Goal: Task Accomplishment & Management: Manage account settings

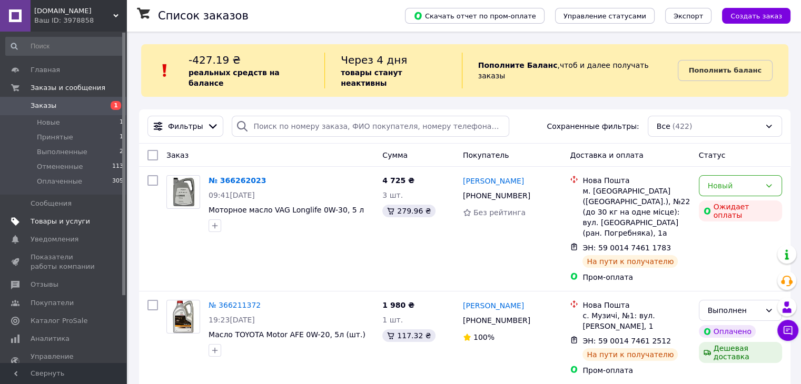
click at [37, 219] on span "Товары и услуги" at bounding box center [60, 221] width 59 height 9
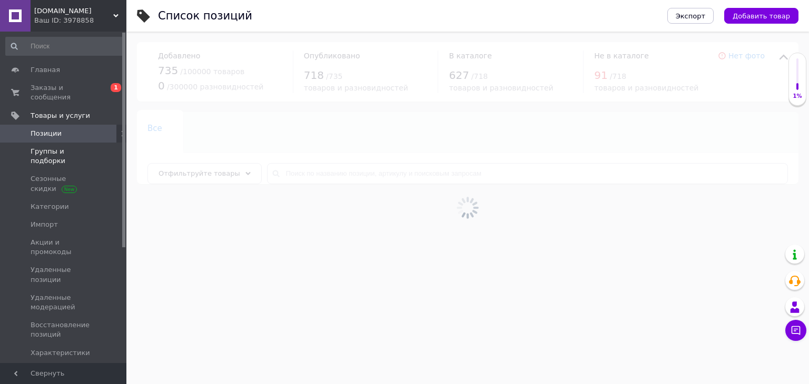
click at [65, 147] on span "Группы и подборки" at bounding box center [64, 156] width 67 height 19
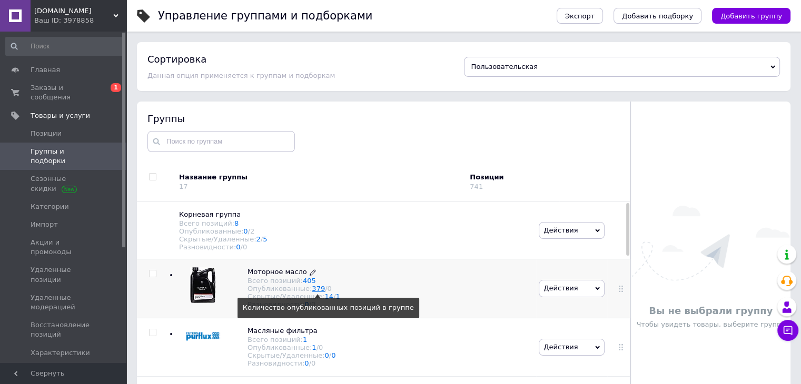
click at [312, 293] on link "379" at bounding box center [318, 289] width 13 height 8
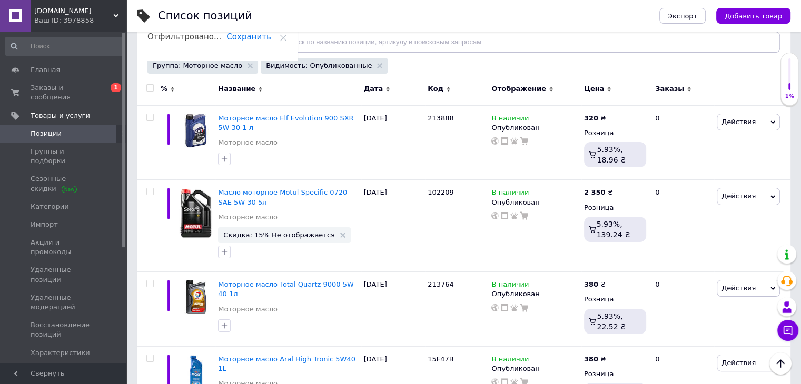
scroll to position [105, 0]
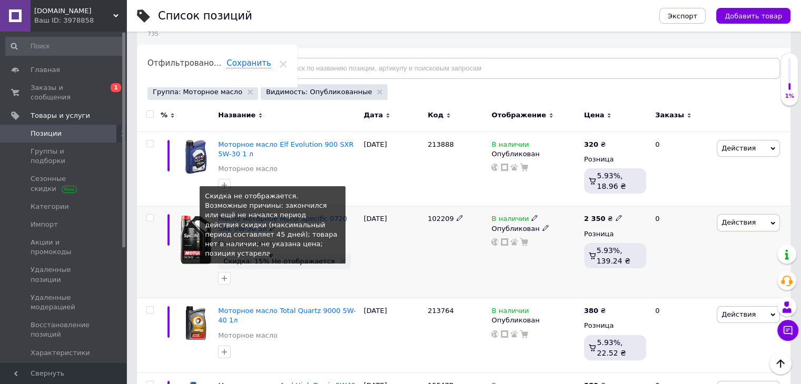
click at [285, 264] on span "Скидка: 15% Не отображается" at bounding box center [279, 261] width 112 height 7
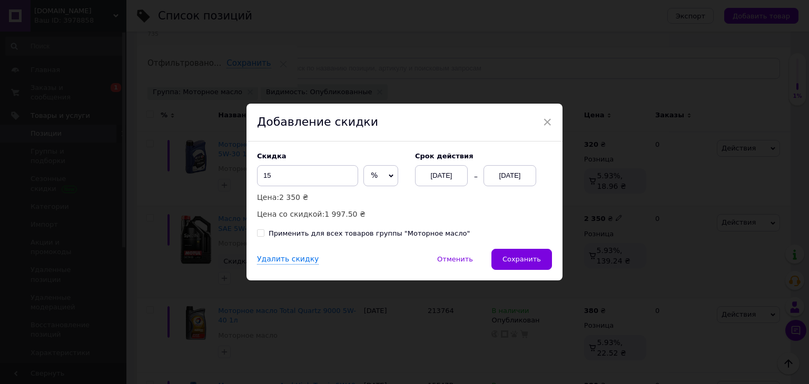
click at [497, 180] on div "[DATE]" at bounding box center [509, 175] width 53 height 21
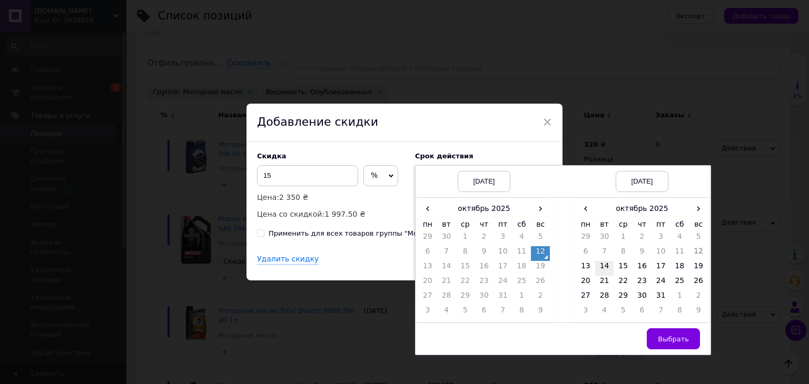
click at [600, 269] on td "14" at bounding box center [604, 268] width 19 height 15
click at [670, 332] on button "Выбрать" at bounding box center [673, 339] width 53 height 21
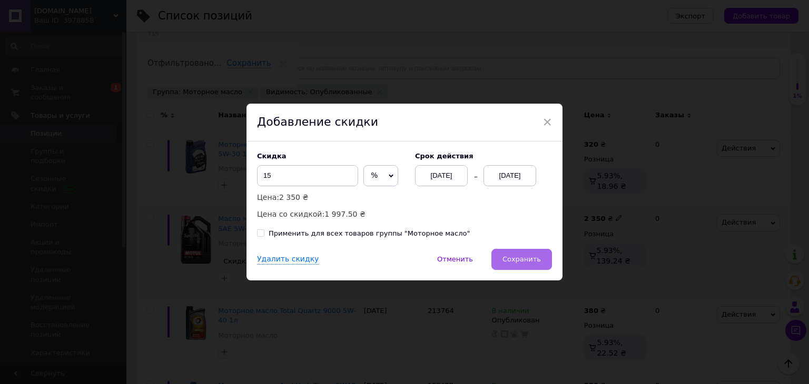
click at [518, 253] on button "Сохранить" at bounding box center [521, 259] width 61 height 21
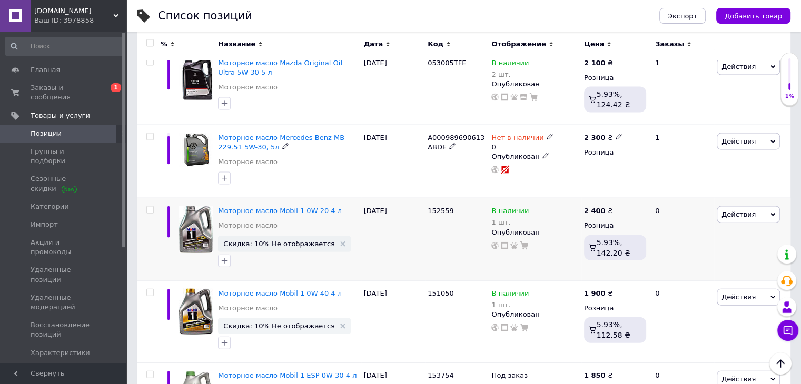
scroll to position [2317, 0]
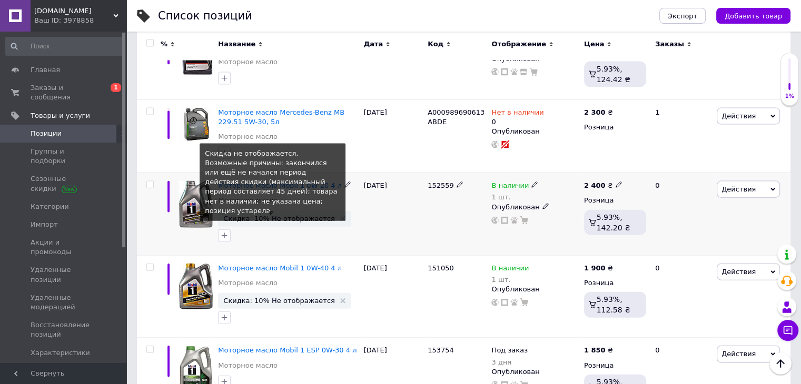
click at [279, 215] on span "Скидка: 10% Не отображается" at bounding box center [279, 218] width 112 height 7
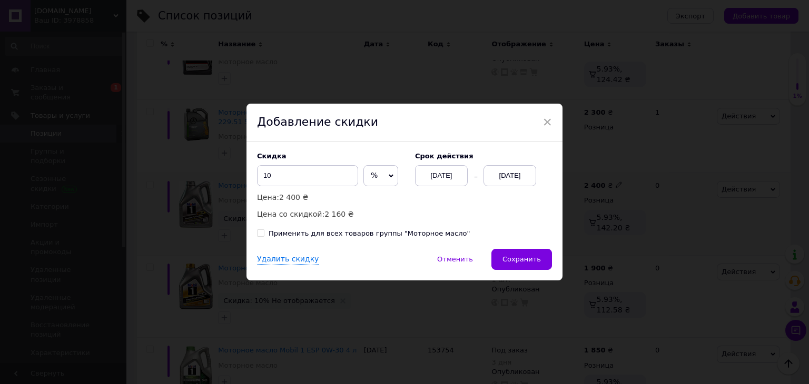
click at [495, 168] on div "[DATE]" at bounding box center [509, 175] width 53 height 21
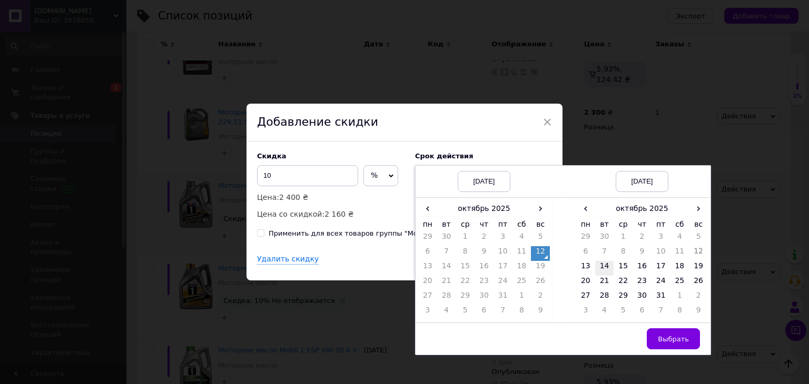
click at [596, 266] on td "14" at bounding box center [604, 268] width 19 height 15
click at [672, 337] on span "Выбрать" at bounding box center [673, 339] width 31 height 8
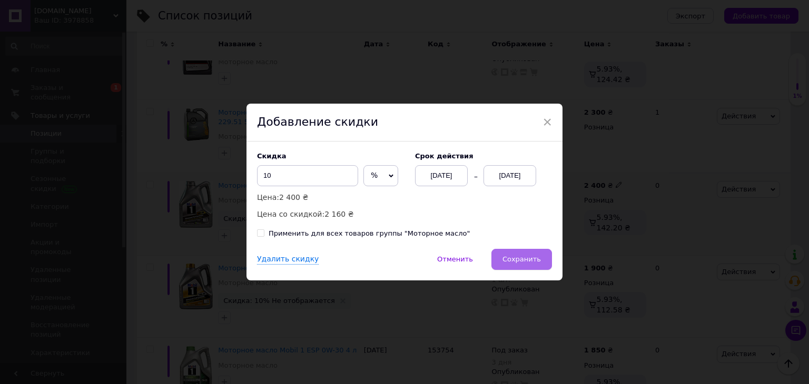
click at [544, 260] on button "Сохранить" at bounding box center [521, 259] width 61 height 21
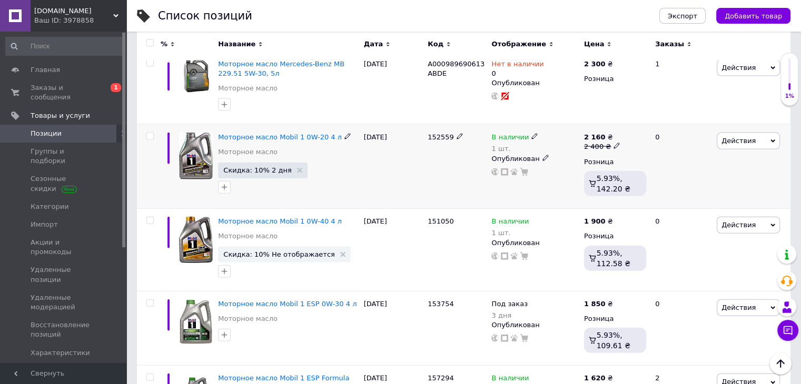
scroll to position [2422, 0]
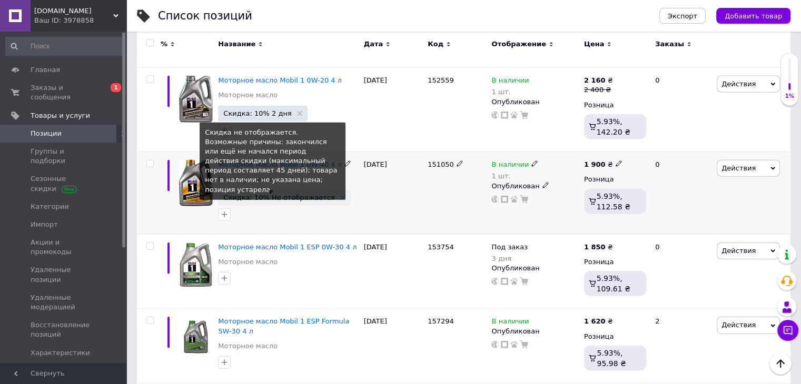
click at [280, 194] on span "Скидка: 10% Не отображается" at bounding box center [279, 197] width 112 height 7
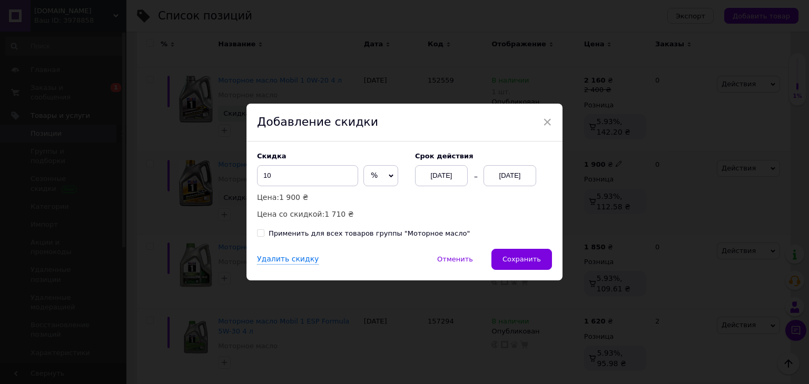
click at [514, 176] on div "[DATE]" at bounding box center [509, 175] width 53 height 21
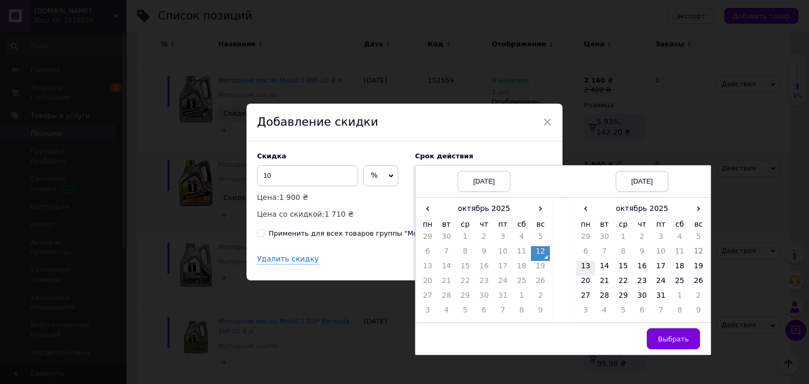
click at [588, 267] on td "13" at bounding box center [585, 268] width 19 height 15
click at [661, 340] on span "Выбрать" at bounding box center [673, 339] width 31 height 8
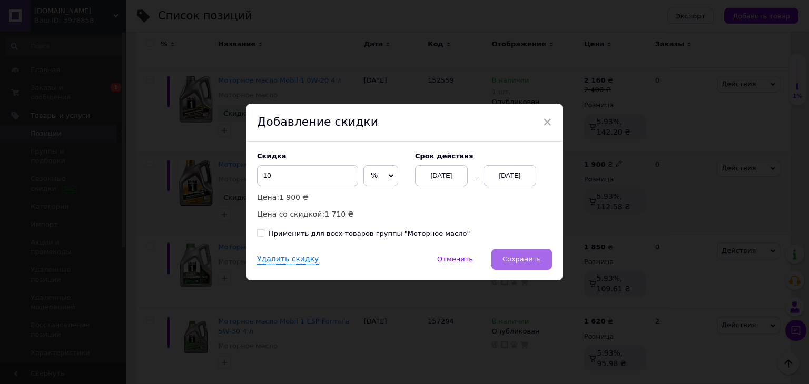
click at [530, 258] on span "Сохранить" at bounding box center [521, 259] width 38 height 8
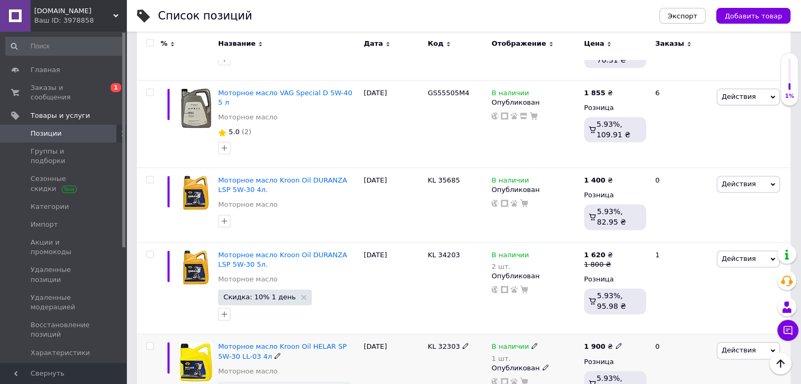
scroll to position [5634, 0]
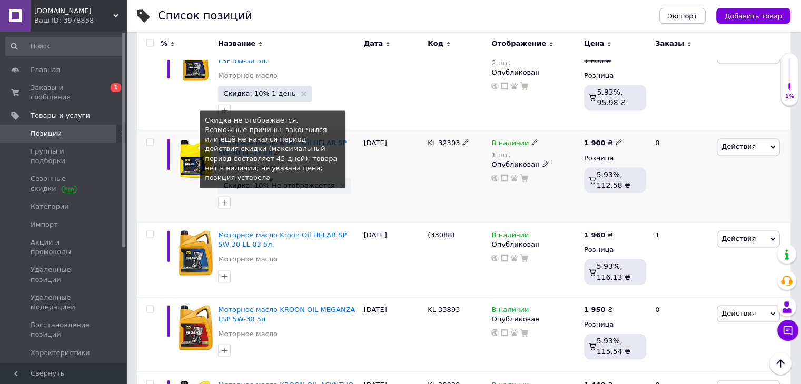
click at [284, 182] on span "Скидка: 10% Не отображается" at bounding box center [279, 185] width 112 height 7
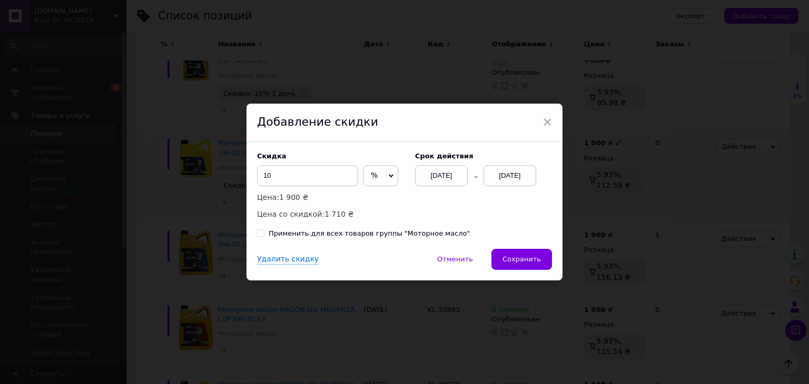
click at [518, 175] on div "[DATE]" at bounding box center [509, 175] width 53 height 21
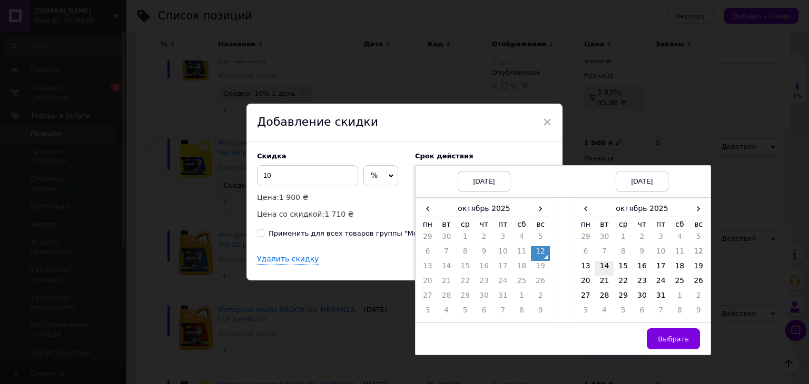
click at [603, 263] on td "14" at bounding box center [604, 268] width 19 height 15
click at [665, 331] on button "Выбрать" at bounding box center [673, 339] width 53 height 21
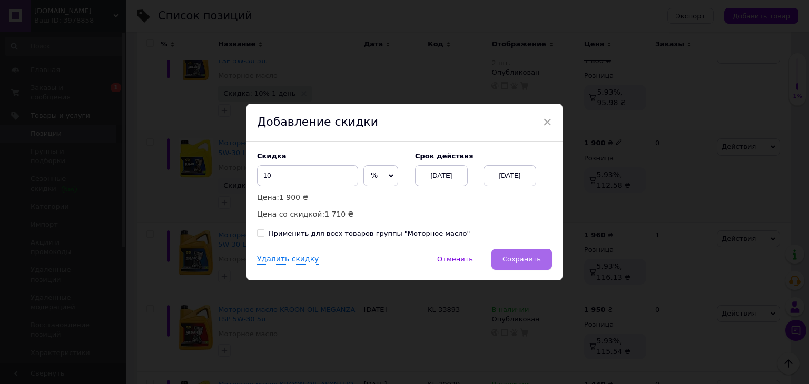
click at [527, 258] on span "Сохранить" at bounding box center [521, 259] width 38 height 8
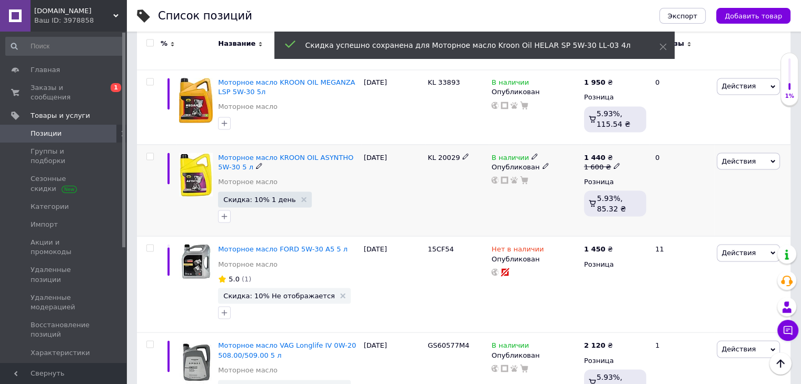
scroll to position [6002, 0]
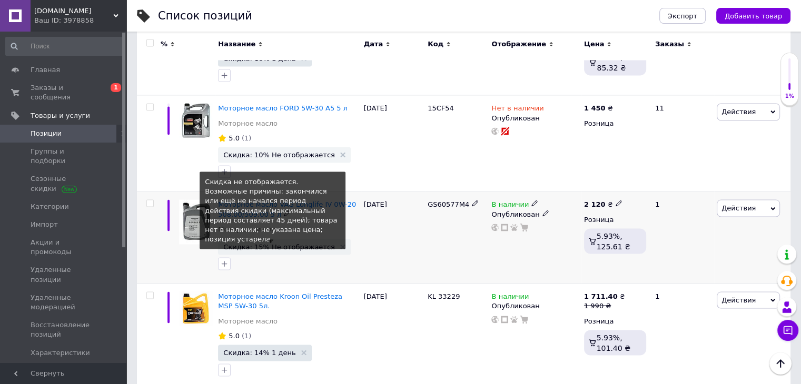
click at [251, 243] on span "Скидка: 15% Не отображается" at bounding box center [279, 246] width 112 height 7
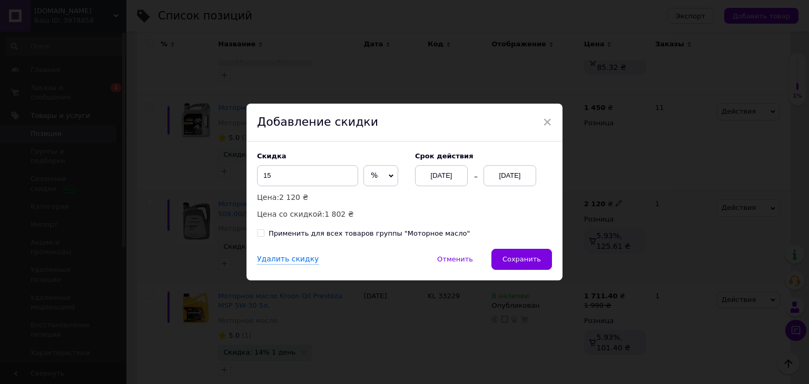
click at [523, 174] on div "[DATE]" at bounding box center [509, 175] width 53 height 21
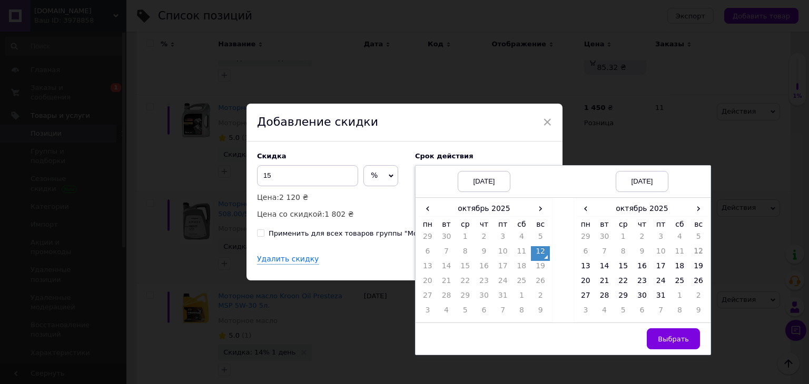
click at [539, 122] on div "Добавление скидки" at bounding box center [404, 123] width 316 height 38
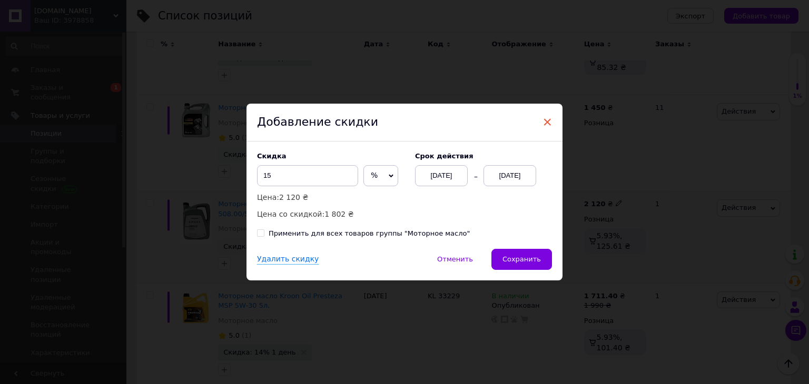
click at [544, 125] on span "×" at bounding box center [546, 122] width 9 height 18
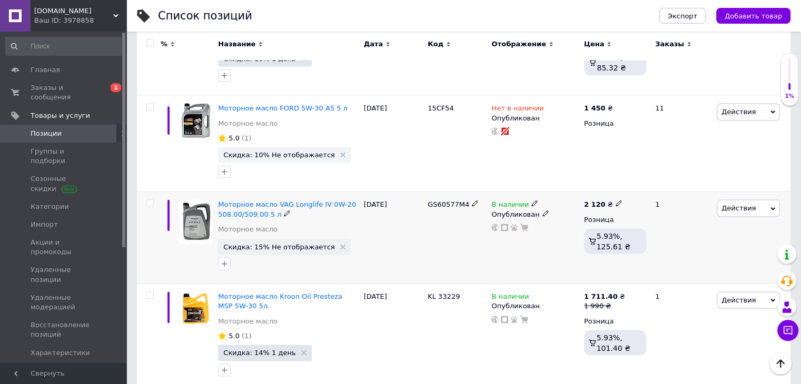
drag, startPoint x: 428, startPoint y: 151, endPoint x: 466, endPoint y: 148, distance: 39.0
click at [466, 192] on div "Моторное масло VAG Longlife IV 0W-20 508.00/509.00 5 л Моторное масло Скидка: 1…" at bounding box center [463, 238] width 653 height 92
copy div "GS60577M4"
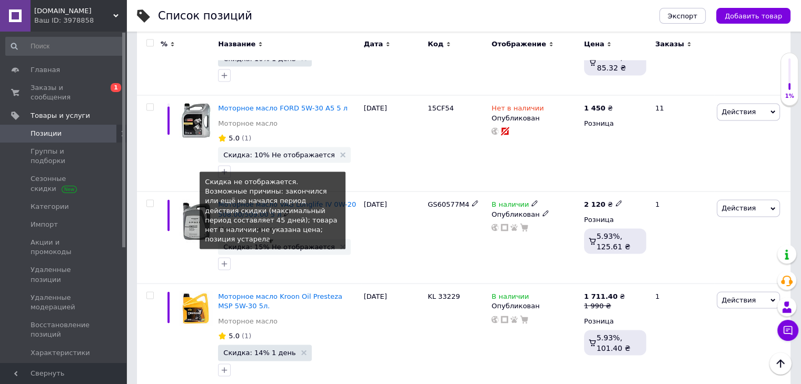
click at [275, 243] on span "Скидка: 15% Не отображается" at bounding box center [279, 246] width 112 height 7
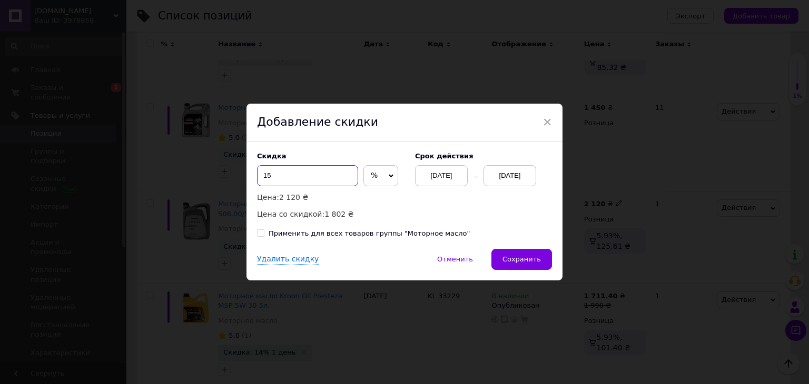
click at [300, 172] on input "15" at bounding box center [307, 175] width 101 height 21
type input "1"
type input "8"
type input "10"
click at [527, 177] on div "[DATE]" at bounding box center [509, 175] width 53 height 21
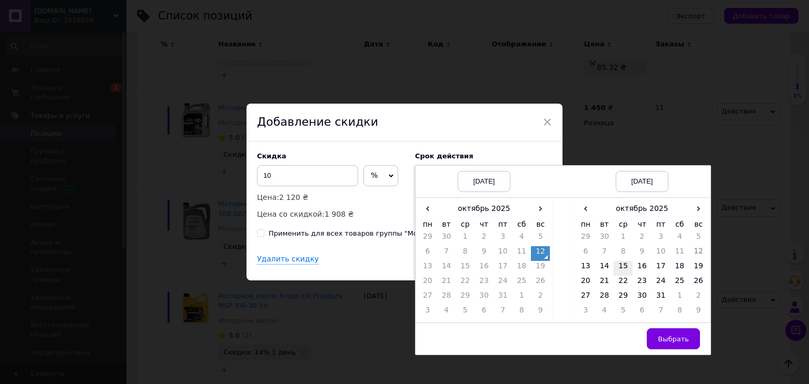
click at [617, 268] on td "15" at bounding box center [622, 268] width 19 height 15
drag, startPoint x: 674, startPoint y: 342, endPoint x: 650, endPoint y: 332, distance: 26.2
click at [673, 342] on span "Выбрать" at bounding box center [673, 339] width 31 height 8
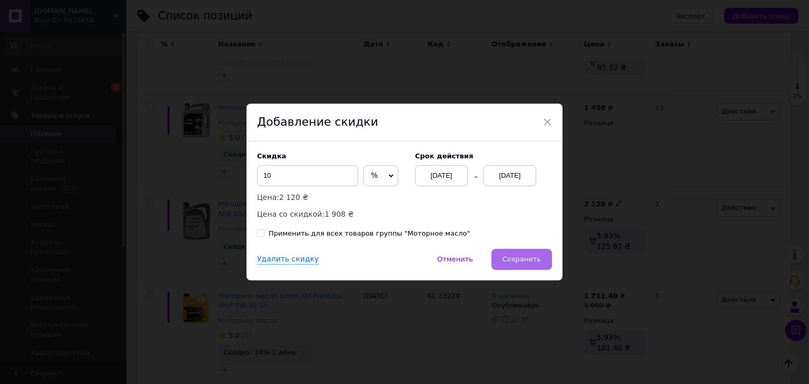
click at [542, 262] on button "Сохранить" at bounding box center [521, 259] width 61 height 21
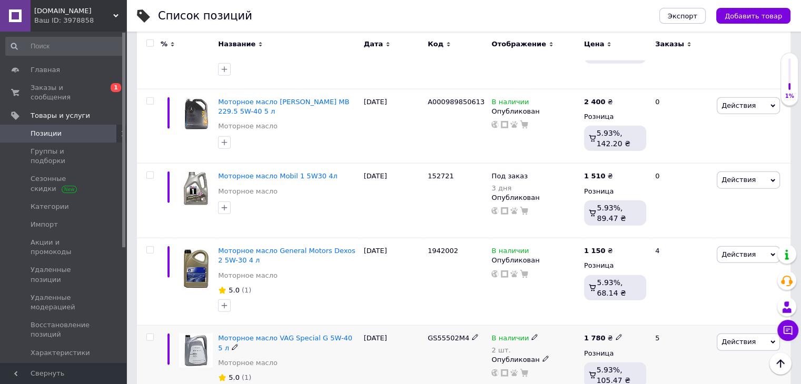
scroll to position [6739, 0]
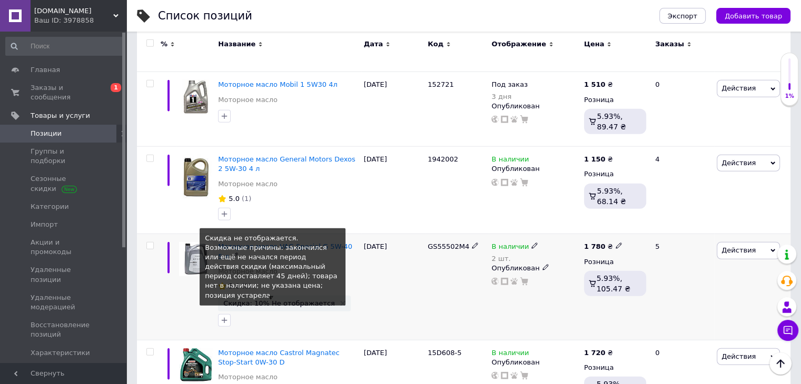
click at [281, 300] on span "Скидка: 10% Не отображается" at bounding box center [279, 303] width 112 height 7
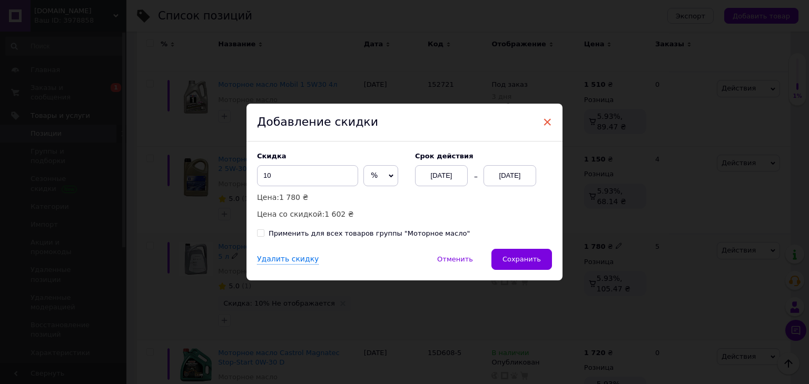
click at [543, 123] on span "×" at bounding box center [546, 122] width 9 height 18
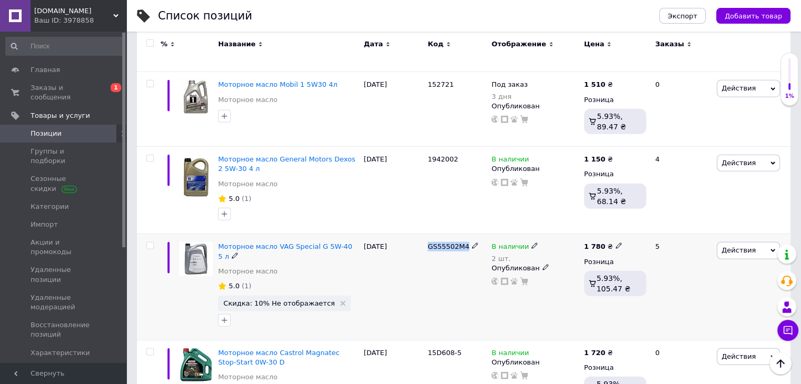
drag, startPoint x: 425, startPoint y: 178, endPoint x: 490, endPoint y: 184, distance: 65.0
click at [490, 234] on div "Моторное масло VAG Special G 5W-40 5 л Моторное масло 5.0 (1) Скидка: 10% Не от…" at bounding box center [463, 287] width 653 height 106
copy div "GS55502M4"
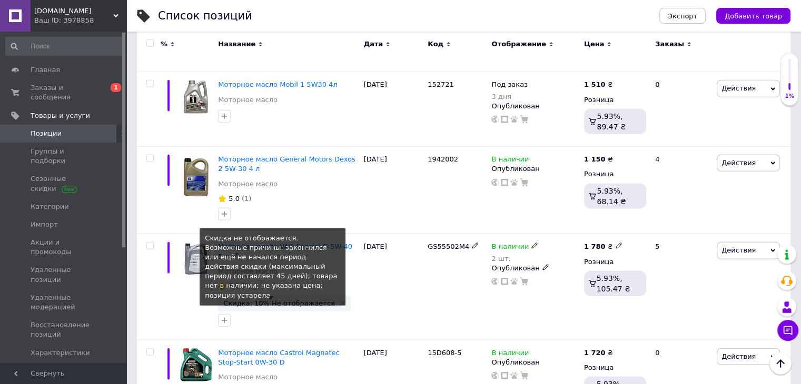
click at [281, 300] on span "Скидка: 10% Не отображается" at bounding box center [279, 303] width 112 height 7
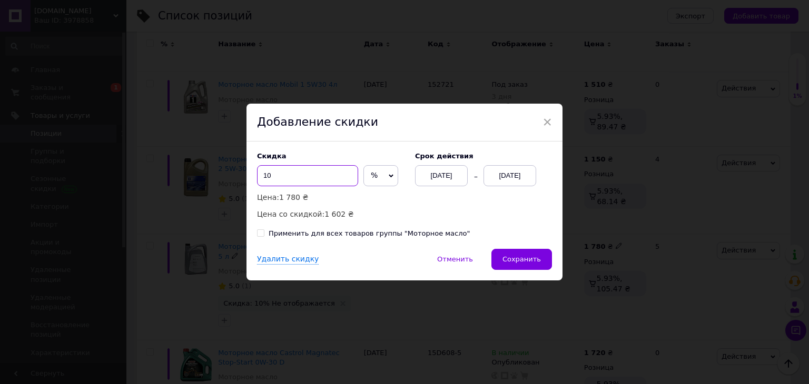
click at [294, 180] on input "10" at bounding box center [307, 175] width 101 height 21
type input "15"
click at [503, 175] on div "[DATE]" at bounding box center [509, 175] width 53 height 21
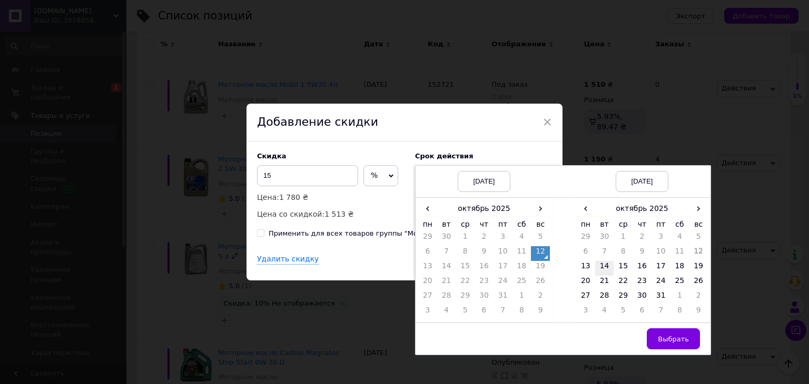
click at [603, 268] on td "14" at bounding box center [604, 268] width 19 height 15
drag, startPoint x: 676, startPoint y: 336, endPoint x: 627, endPoint y: 314, distance: 53.9
click at [674, 336] on span "Выбрать" at bounding box center [673, 339] width 31 height 8
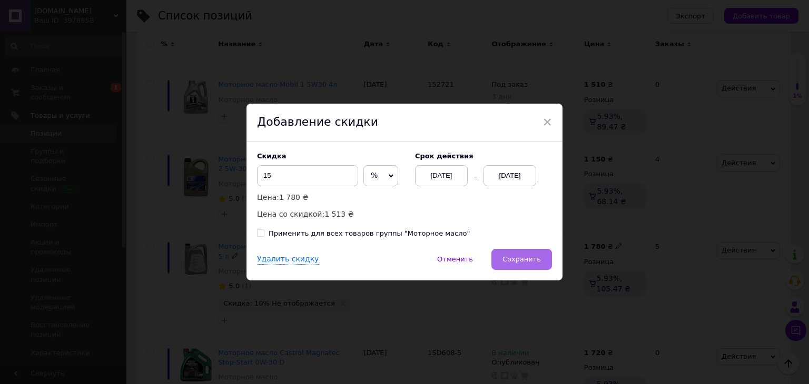
click at [514, 257] on span "Сохранить" at bounding box center [521, 259] width 38 height 8
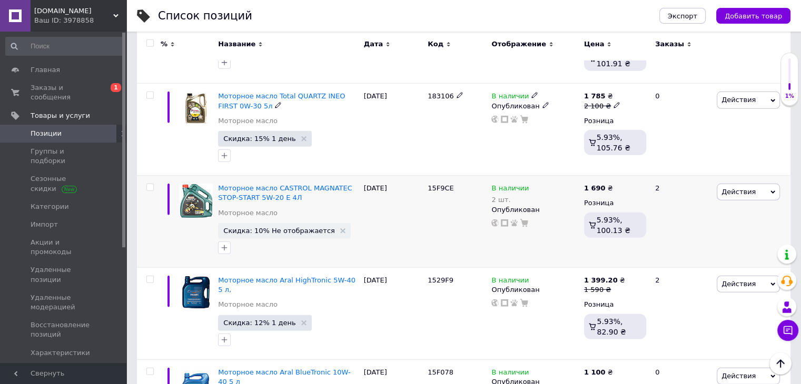
scroll to position [7108, 0]
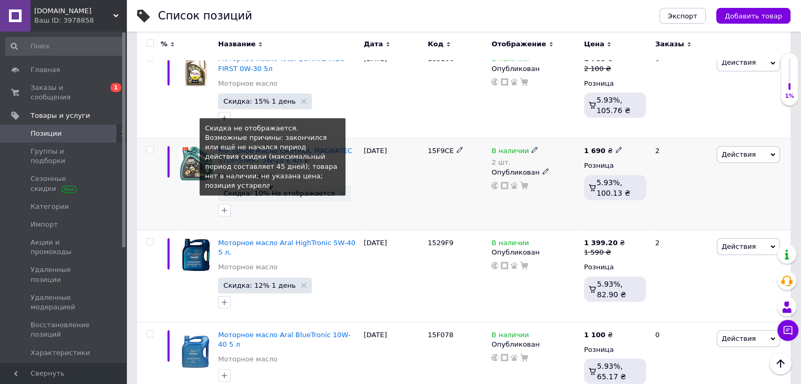
click at [277, 190] on span "Скидка: 10% Не отображается" at bounding box center [279, 193] width 112 height 7
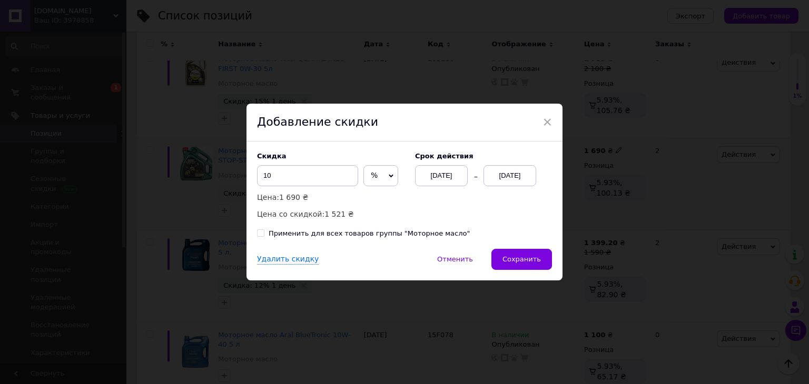
click at [512, 177] on div "[DATE]" at bounding box center [509, 175] width 53 height 21
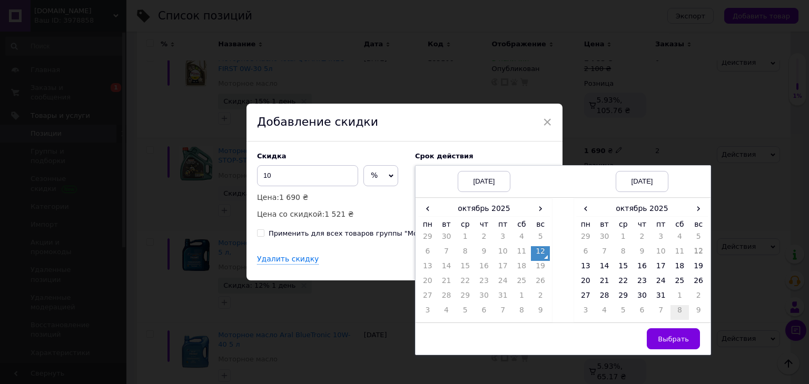
drag, startPoint x: 621, startPoint y: 267, endPoint x: 670, endPoint y: 308, distance: 63.2
click at [621, 268] on td "15" at bounding box center [622, 268] width 19 height 15
drag, startPoint x: 695, startPoint y: 337, endPoint x: 631, endPoint y: 306, distance: 70.9
click at [693, 336] on button "Выбрать" at bounding box center [673, 339] width 53 height 21
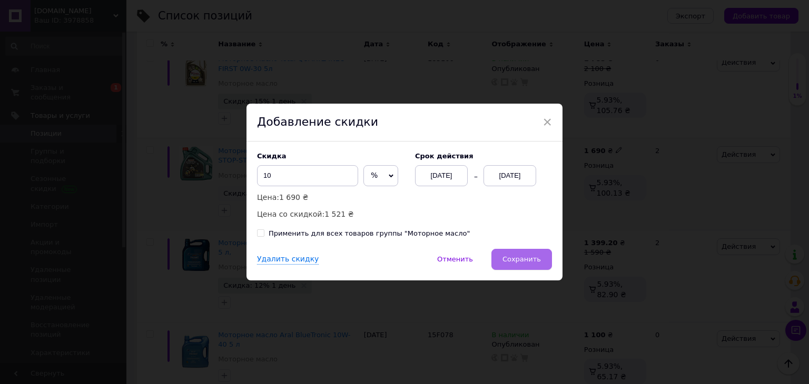
click at [538, 265] on button "Сохранить" at bounding box center [521, 259] width 61 height 21
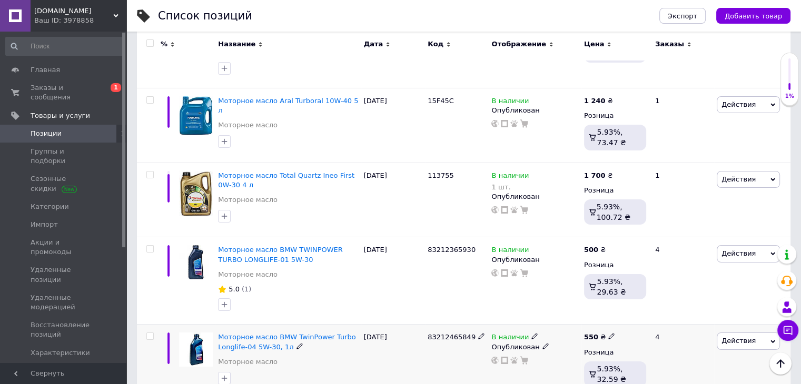
scroll to position [7760, 0]
